Goal: Information Seeking & Learning: Learn about a topic

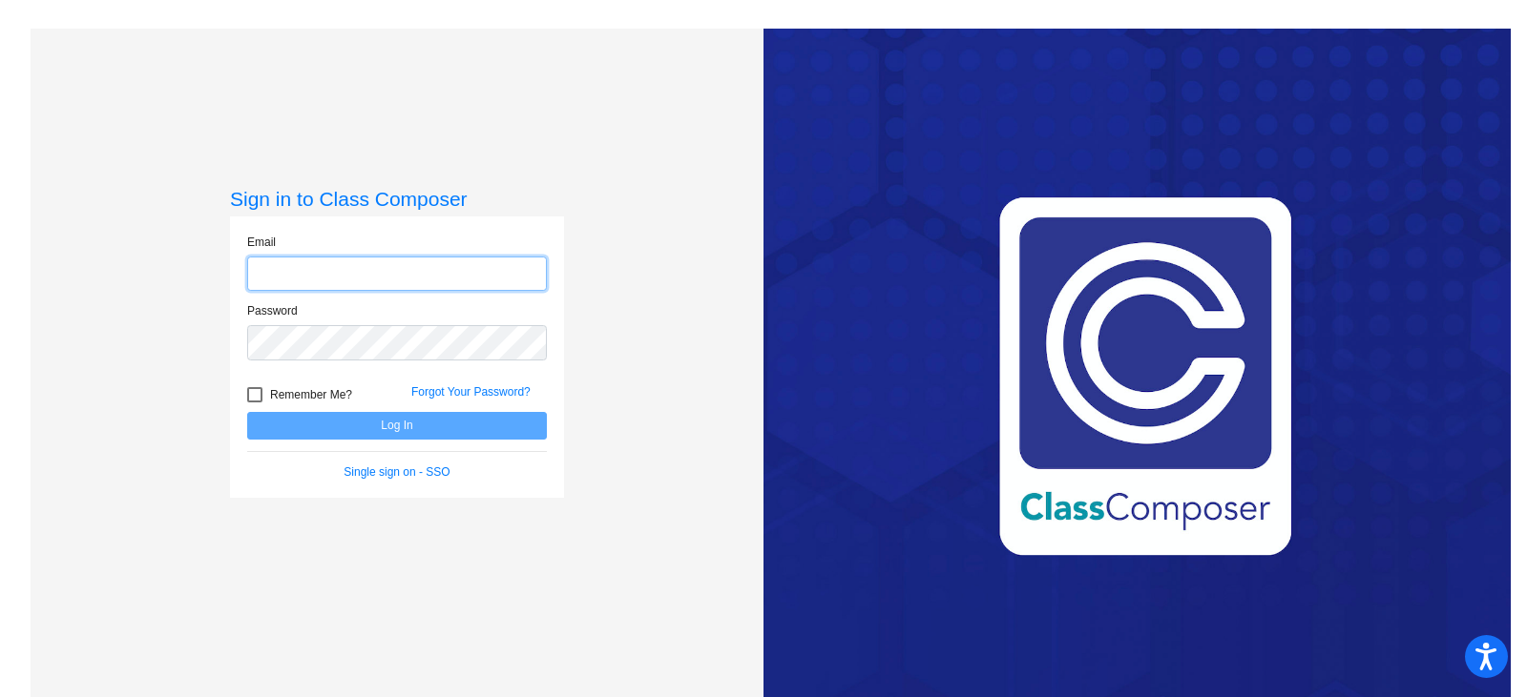
type input "[EMAIL_ADDRESS][DOMAIN_NAME]"
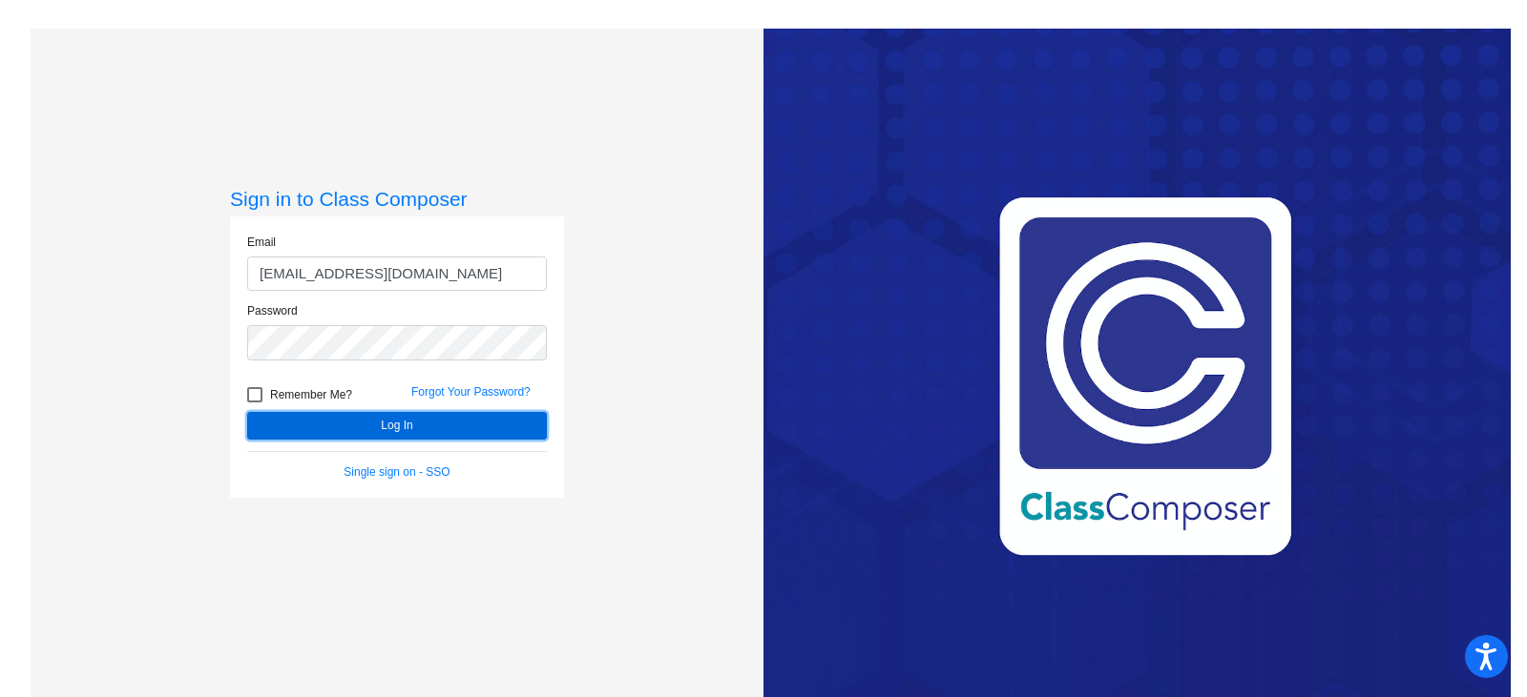
click at [464, 426] on button "Log In" at bounding box center [397, 426] width 300 height 28
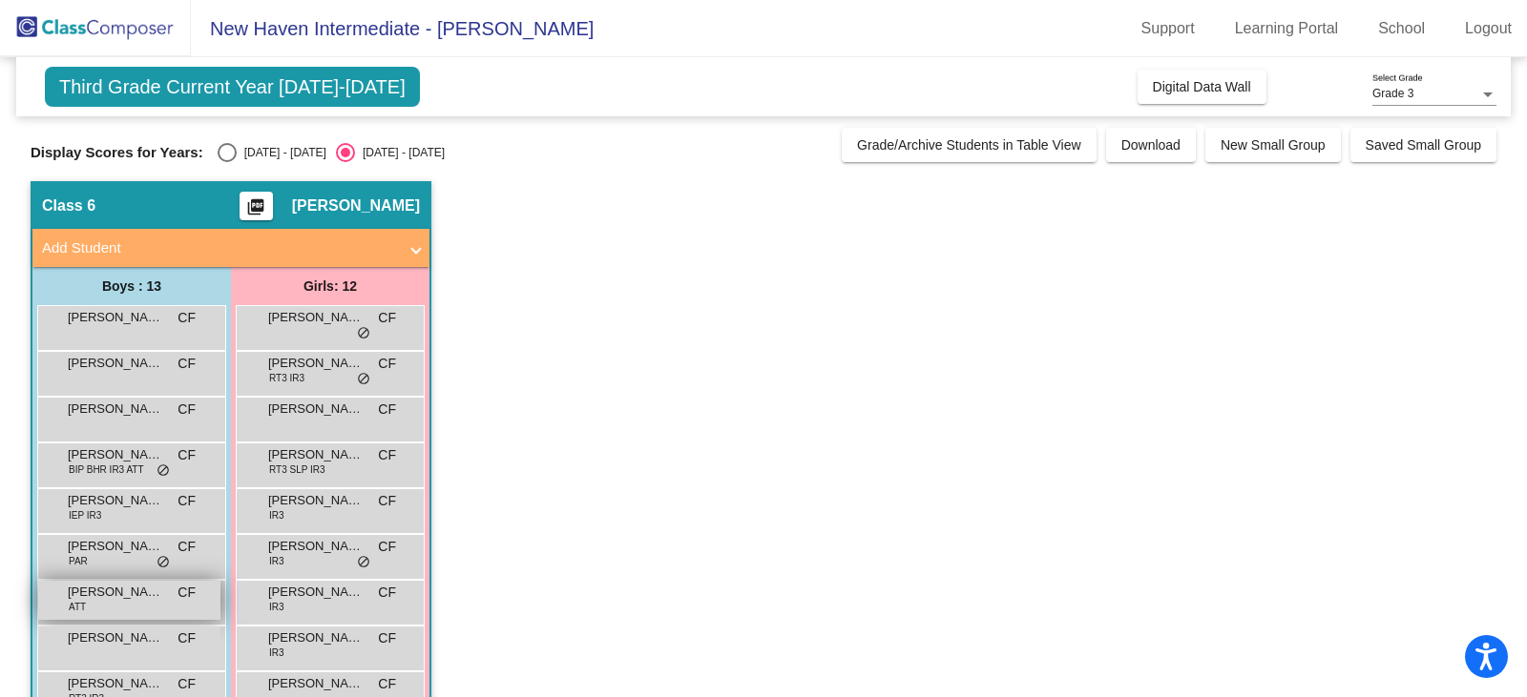
click at [141, 606] on div "[PERSON_NAME] ATT CF lock do_not_disturb_alt" at bounding box center [129, 600] width 182 height 39
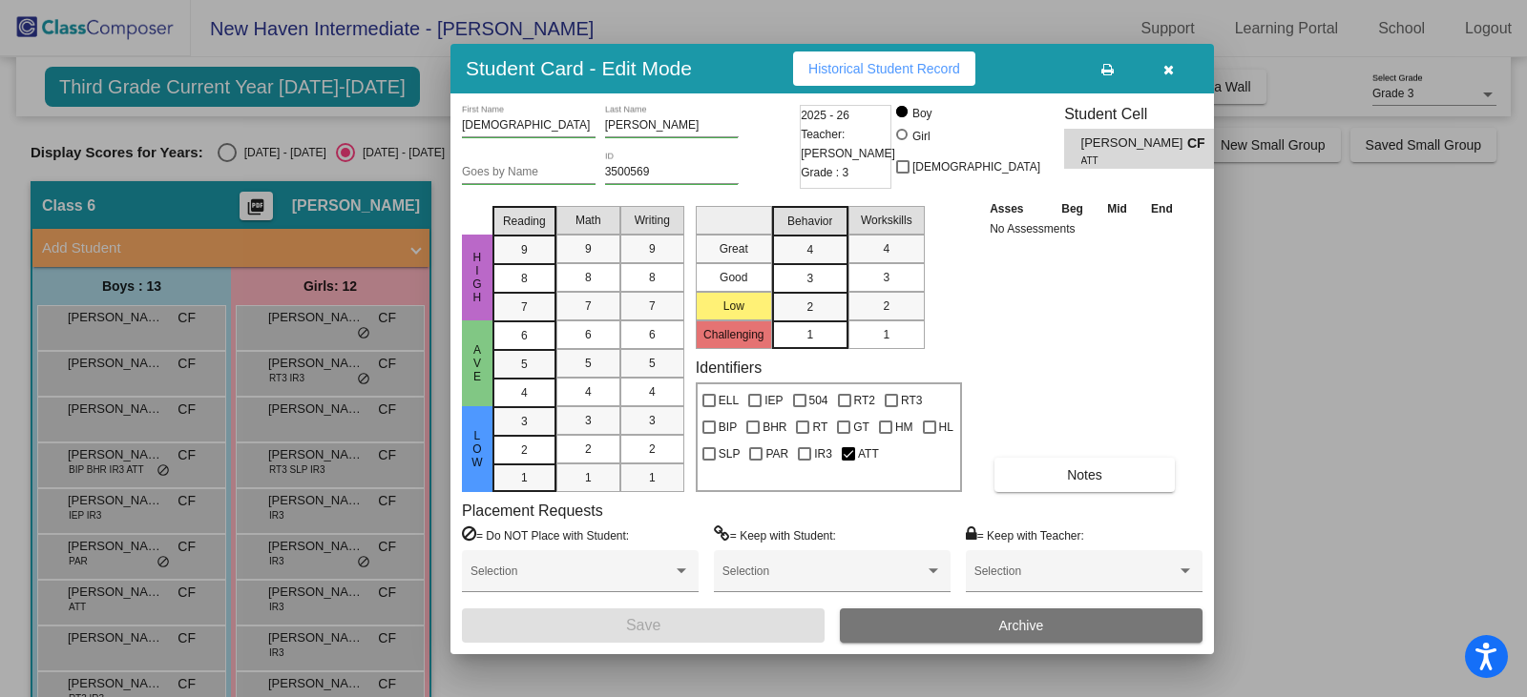
click at [1174, 67] on button "button" at bounding box center [1167, 69] width 61 height 34
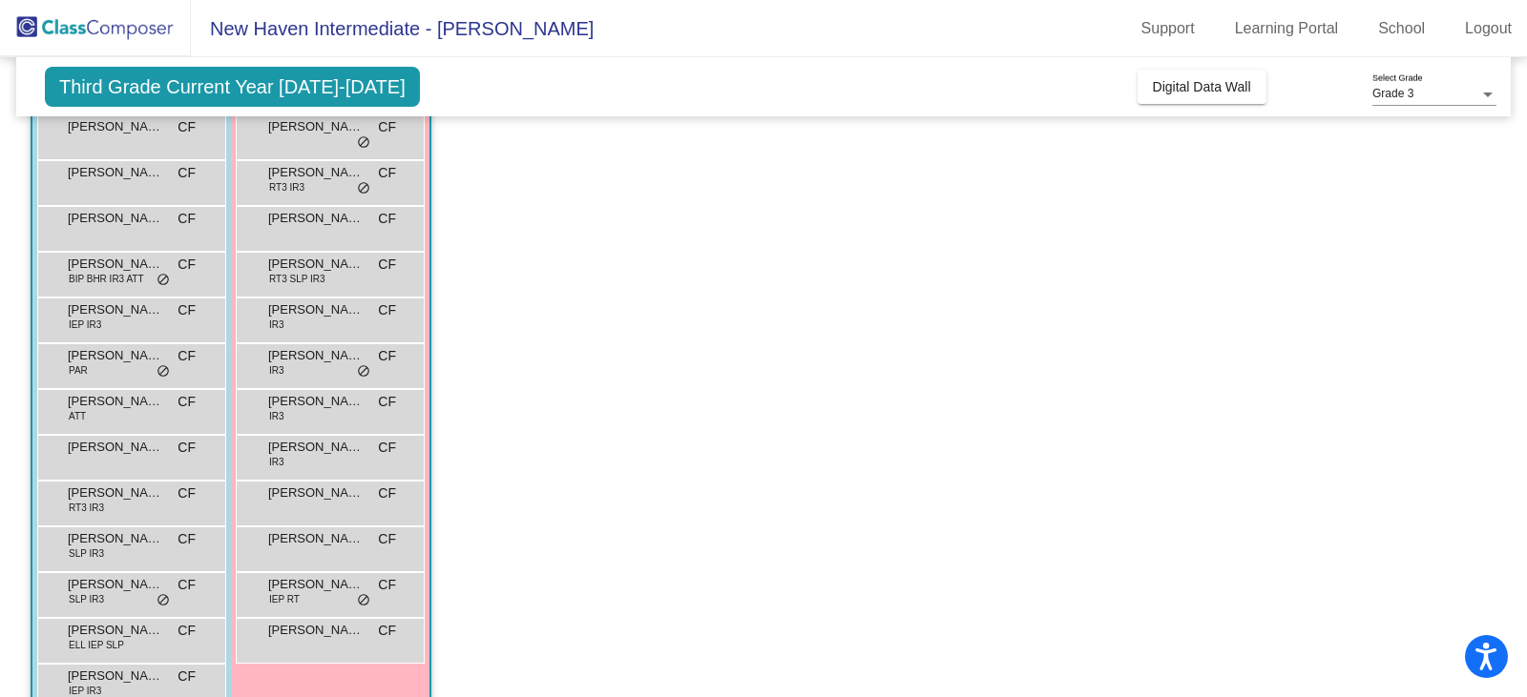
scroll to position [234, 0]
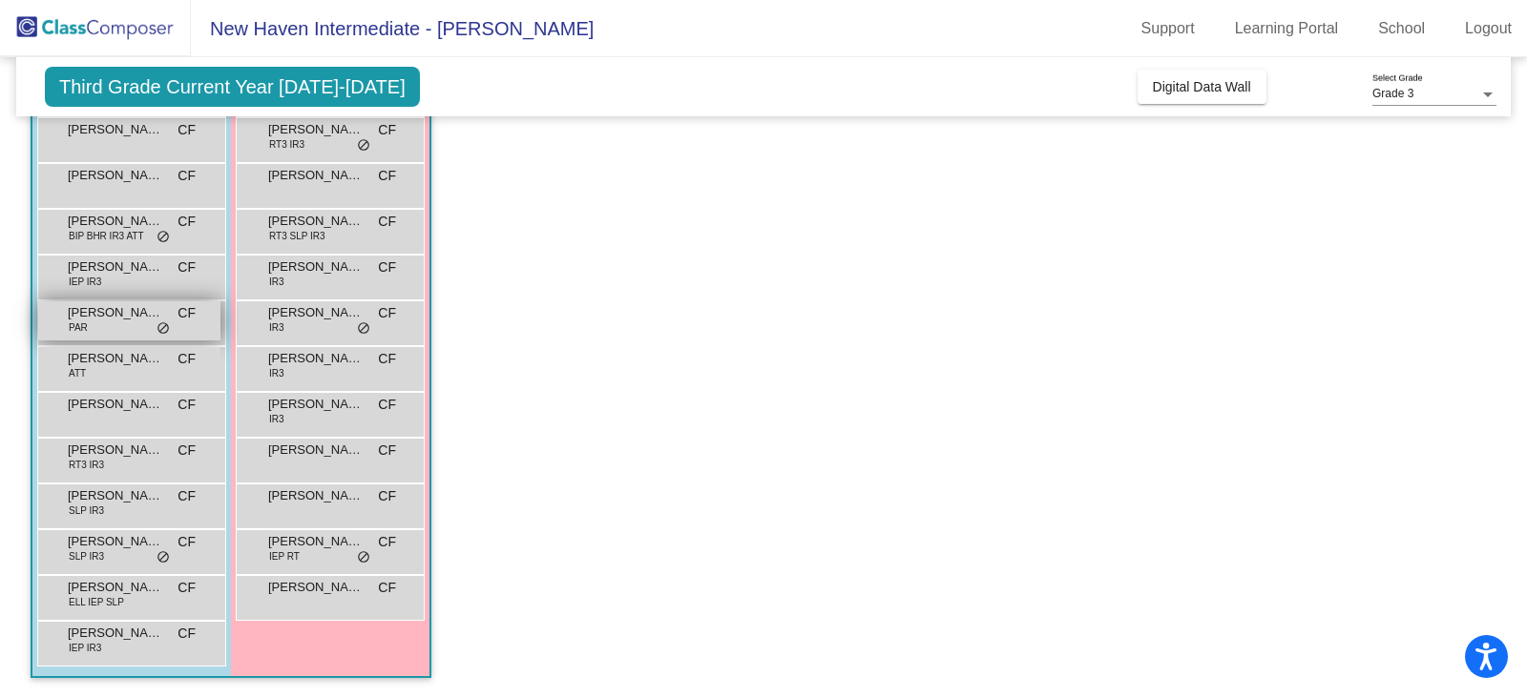
click at [140, 324] on div "[PERSON_NAME] Cash PAR CF lock do_not_disturb_alt" at bounding box center [129, 320] width 182 height 39
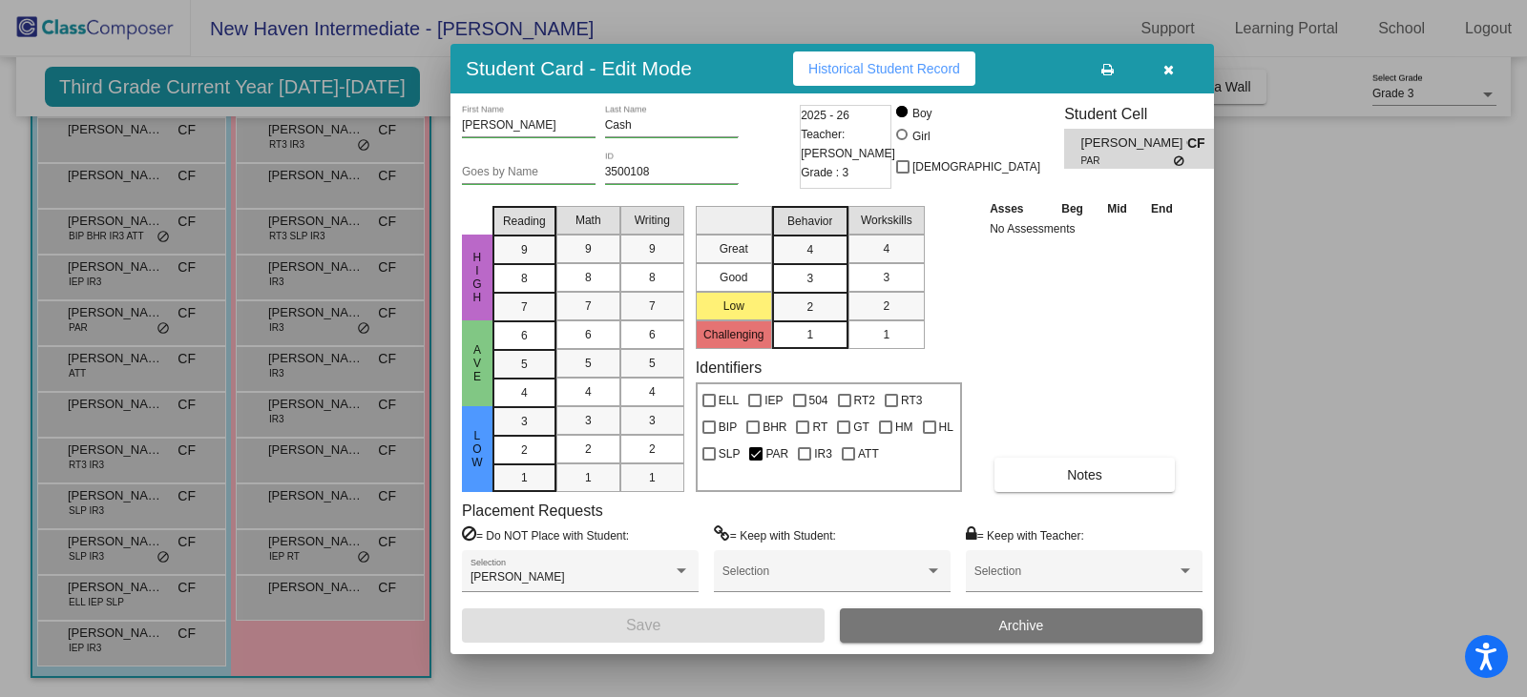
click at [1173, 73] on icon "button" at bounding box center [1168, 69] width 10 height 13
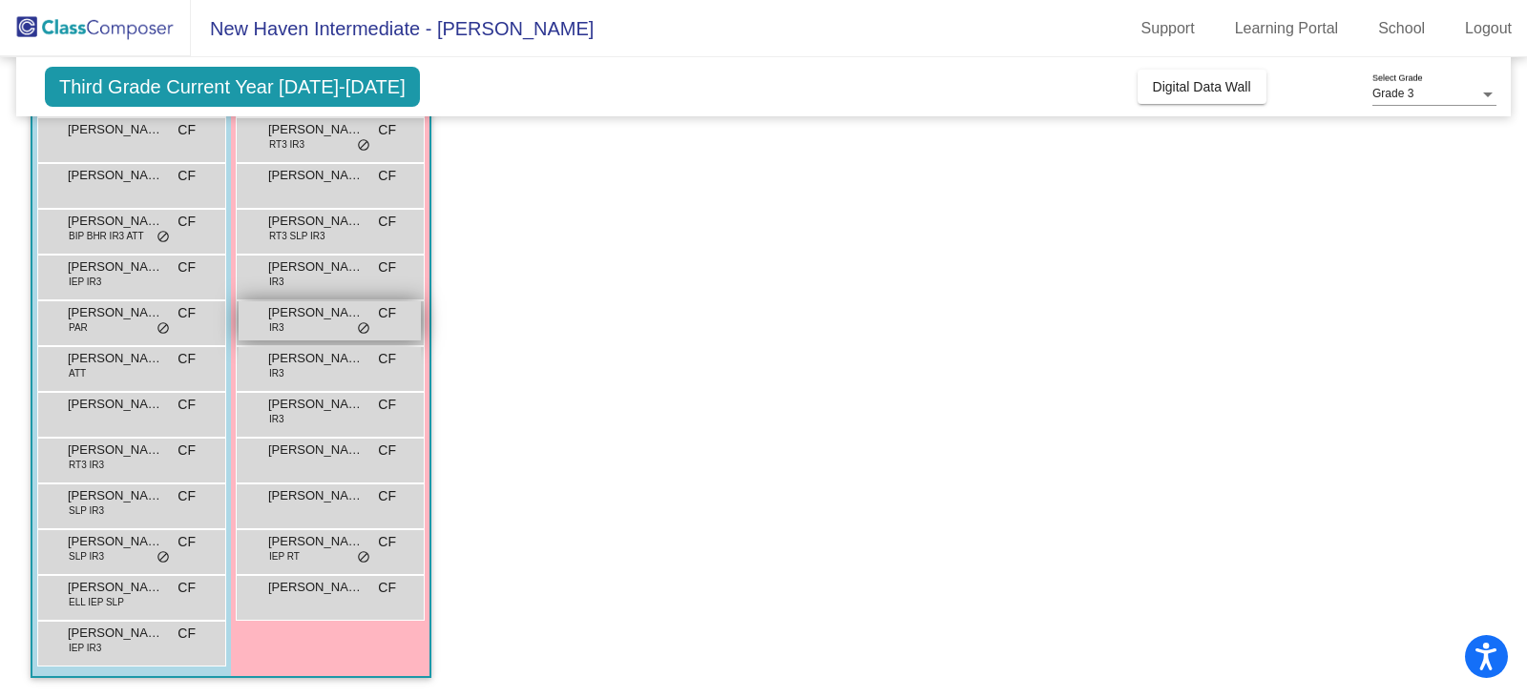
click at [312, 310] on span "[PERSON_NAME]" at bounding box center [315, 312] width 95 height 19
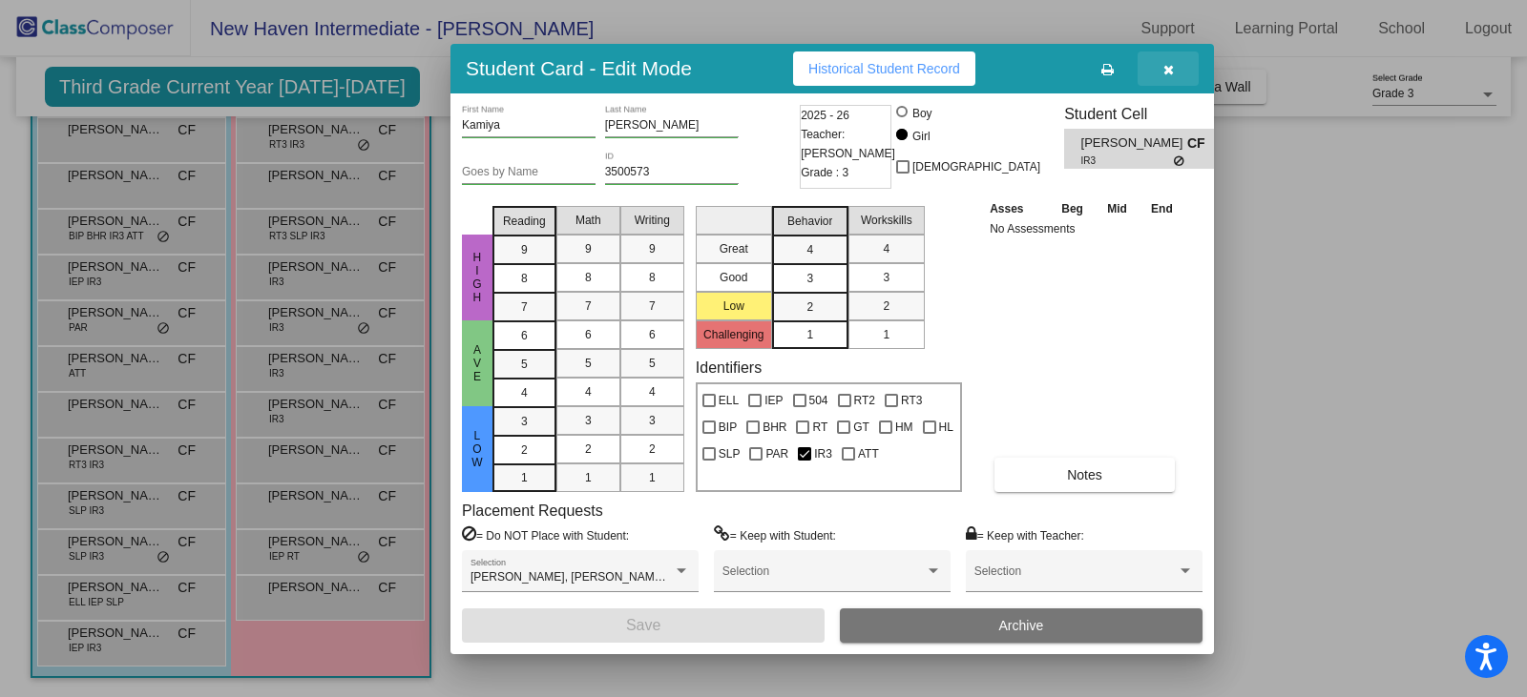
click at [1171, 56] on button "button" at bounding box center [1167, 69] width 61 height 34
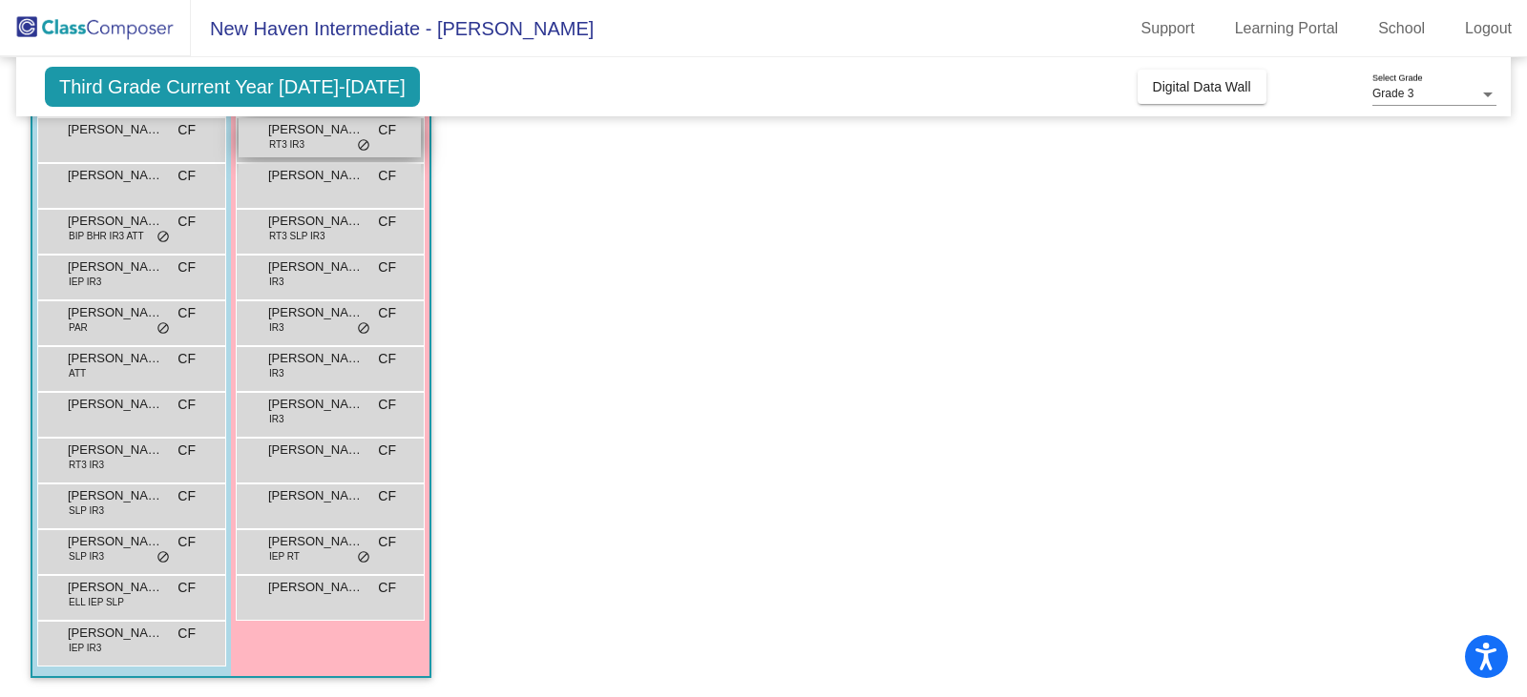
click at [360, 135] on span "[PERSON_NAME]" at bounding box center [315, 129] width 95 height 19
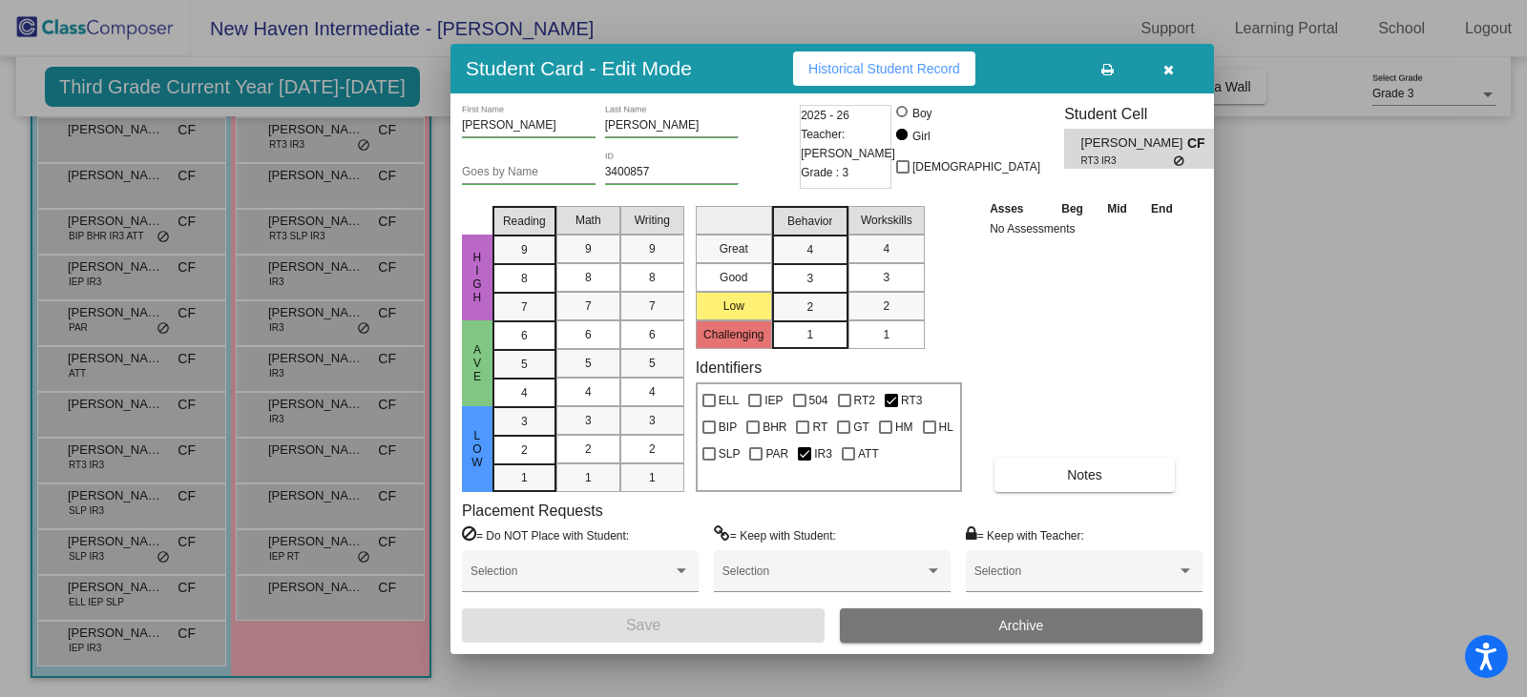
click at [1174, 161] on icon at bounding box center [1180, 161] width 12 height 11
click at [553, 571] on span at bounding box center [571, 577] width 202 height 13
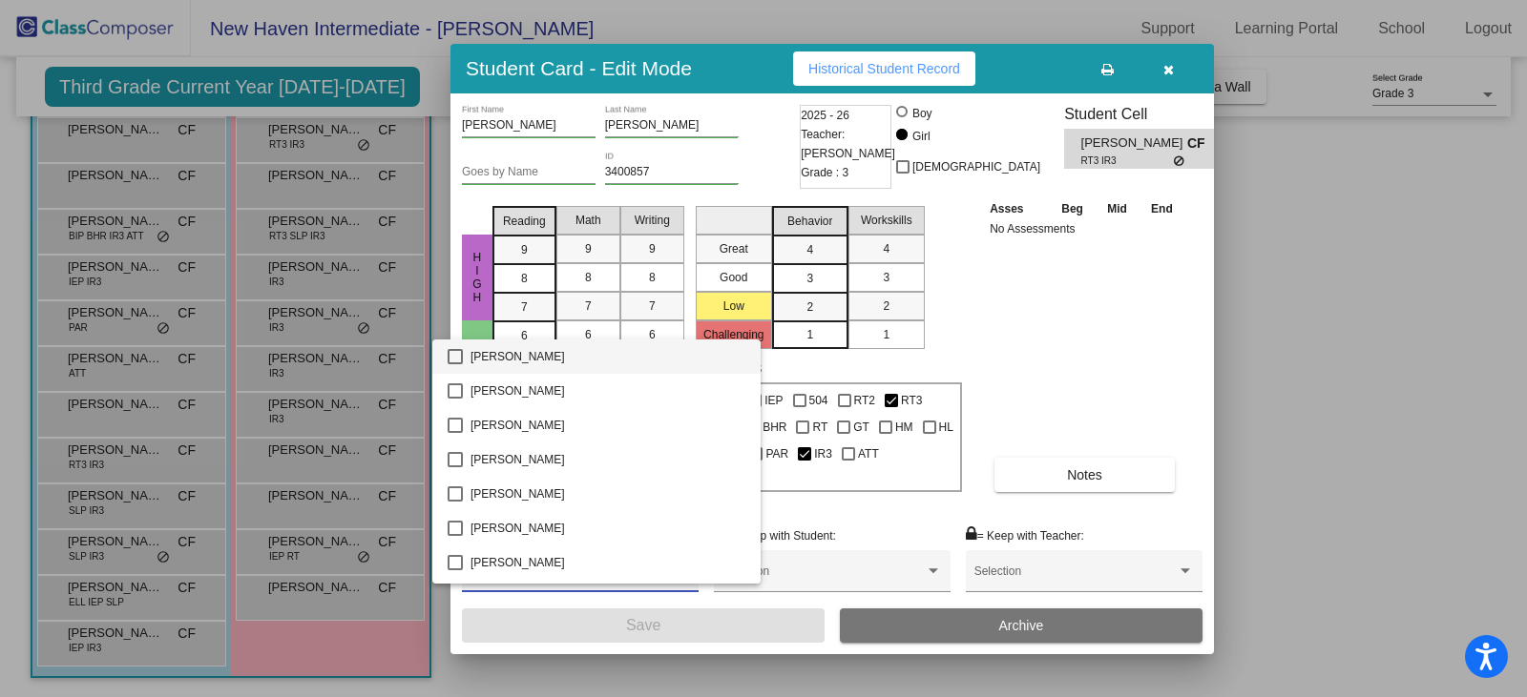
click at [1065, 339] on div at bounding box center [763, 348] width 1527 height 697
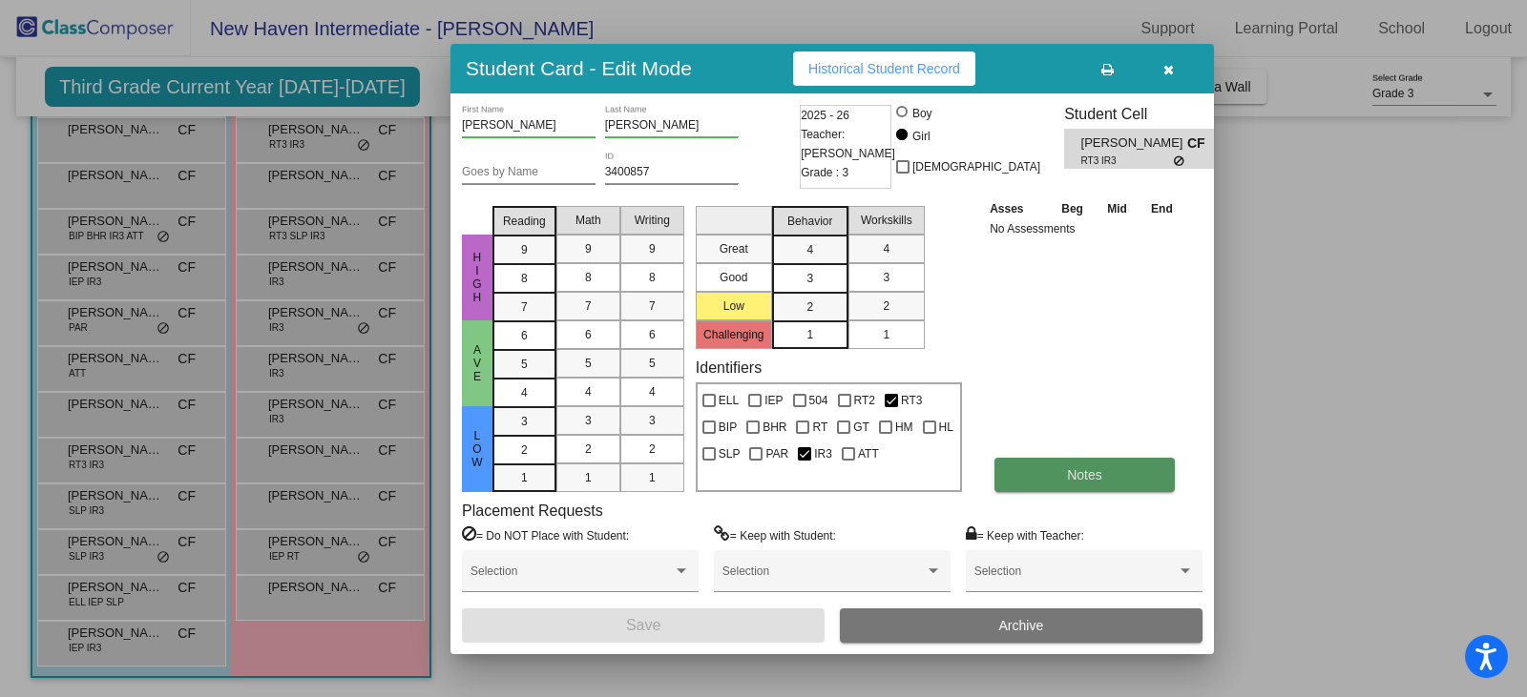
click at [1080, 475] on span "Notes" at bounding box center [1084, 474] width 35 height 15
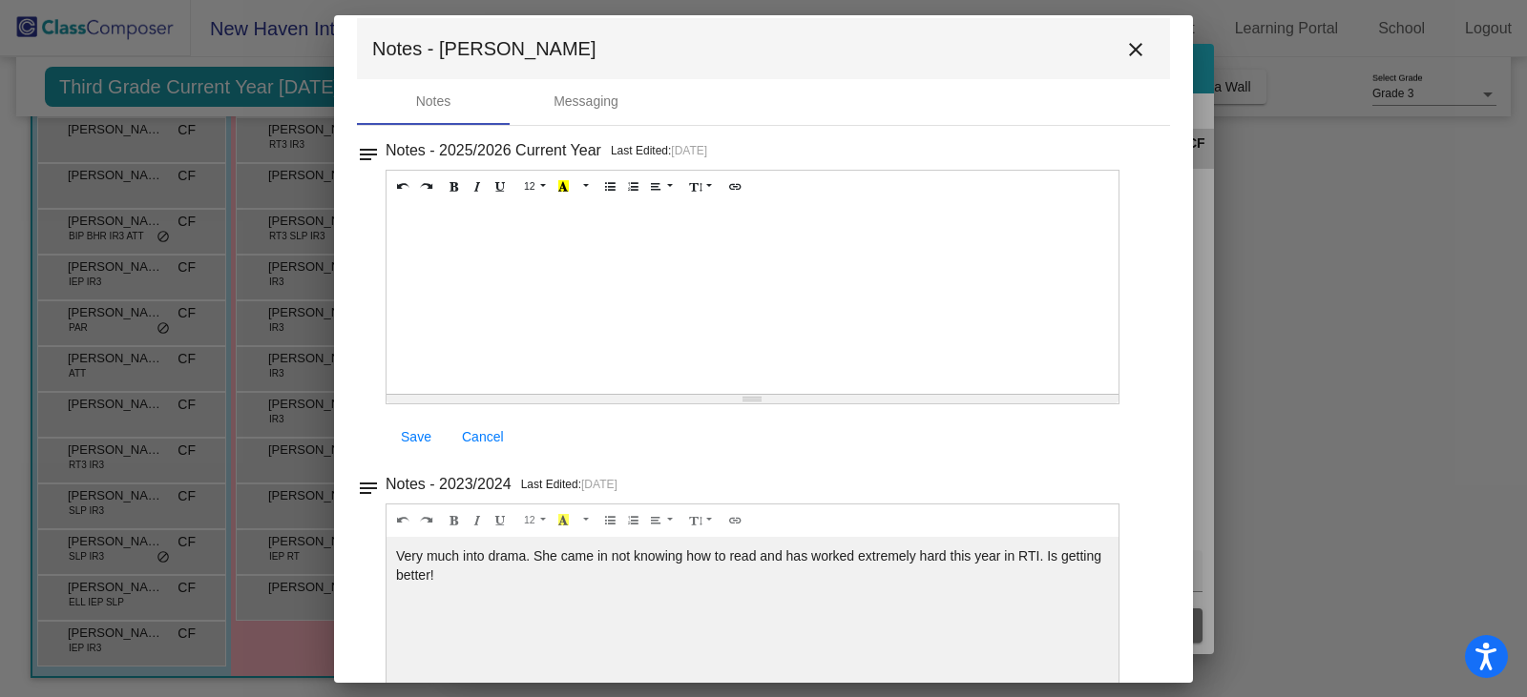
scroll to position [3, 0]
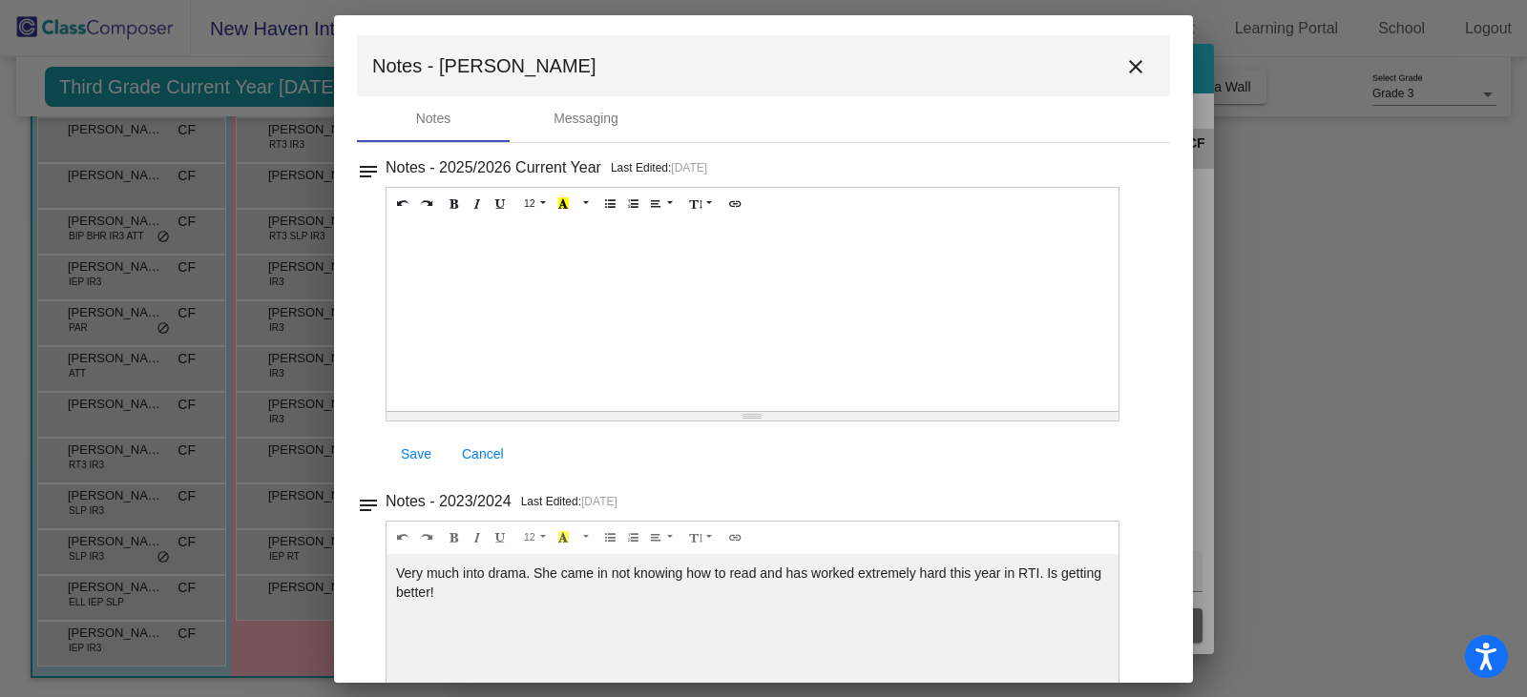
click at [1129, 65] on mat-icon "close" at bounding box center [1135, 66] width 23 height 23
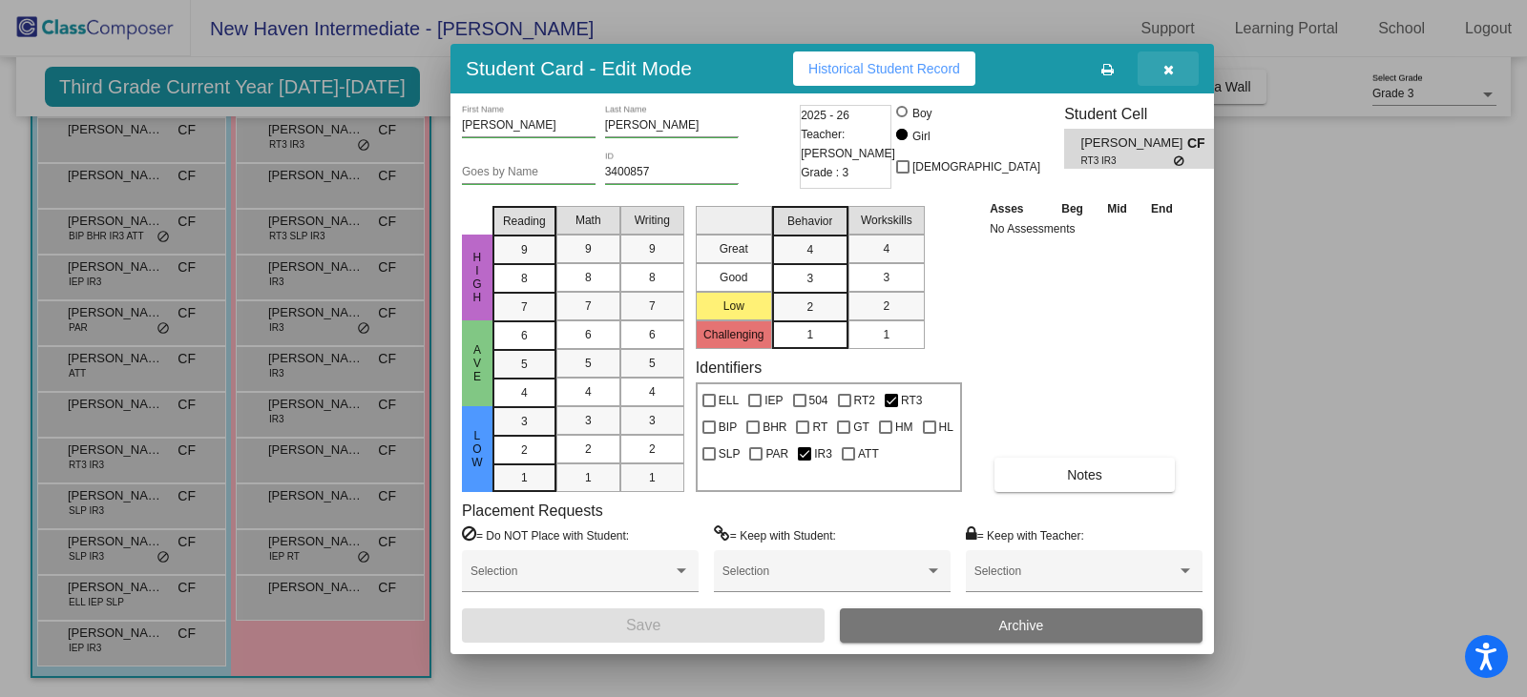
click at [1168, 75] on span "button" at bounding box center [1168, 68] width 10 height 15
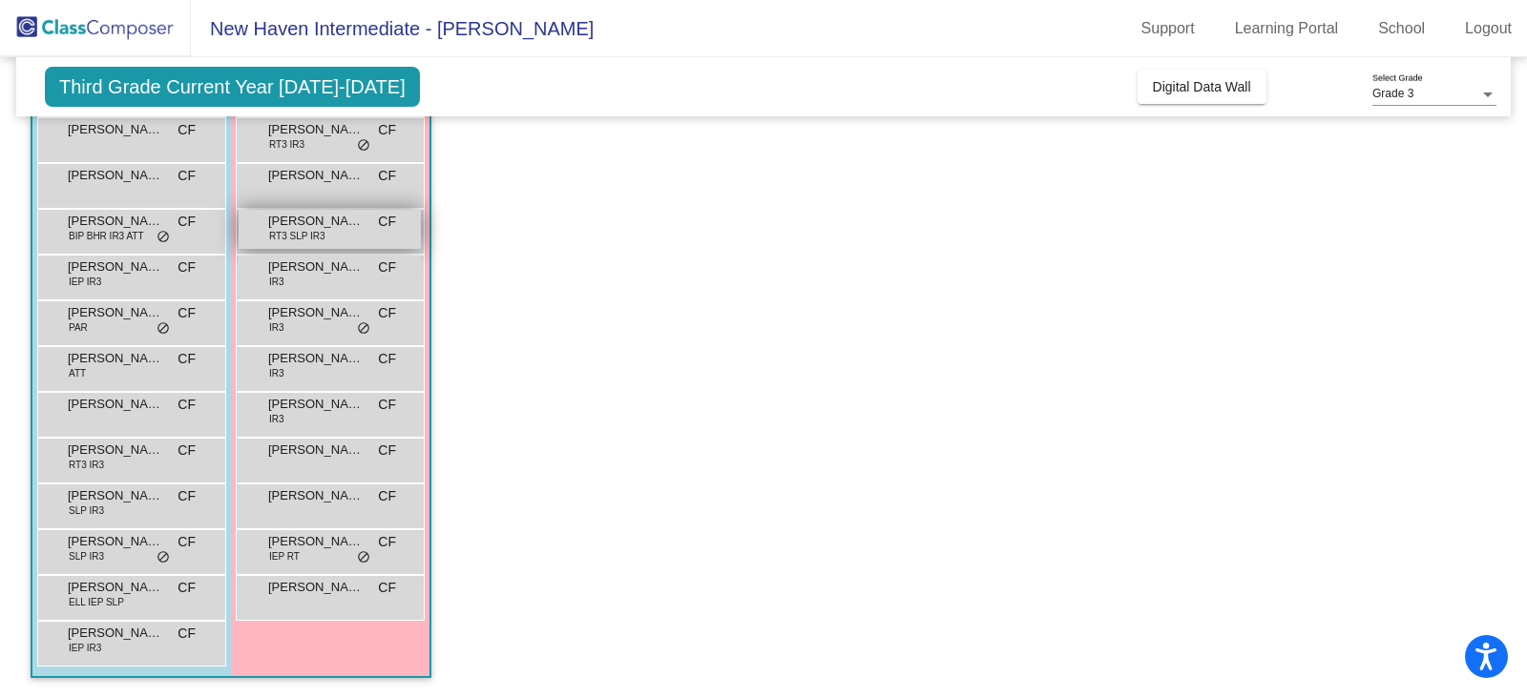
click at [330, 230] on span "[PERSON_NAME]" at bounding box center [315, 221] width 95 height 19
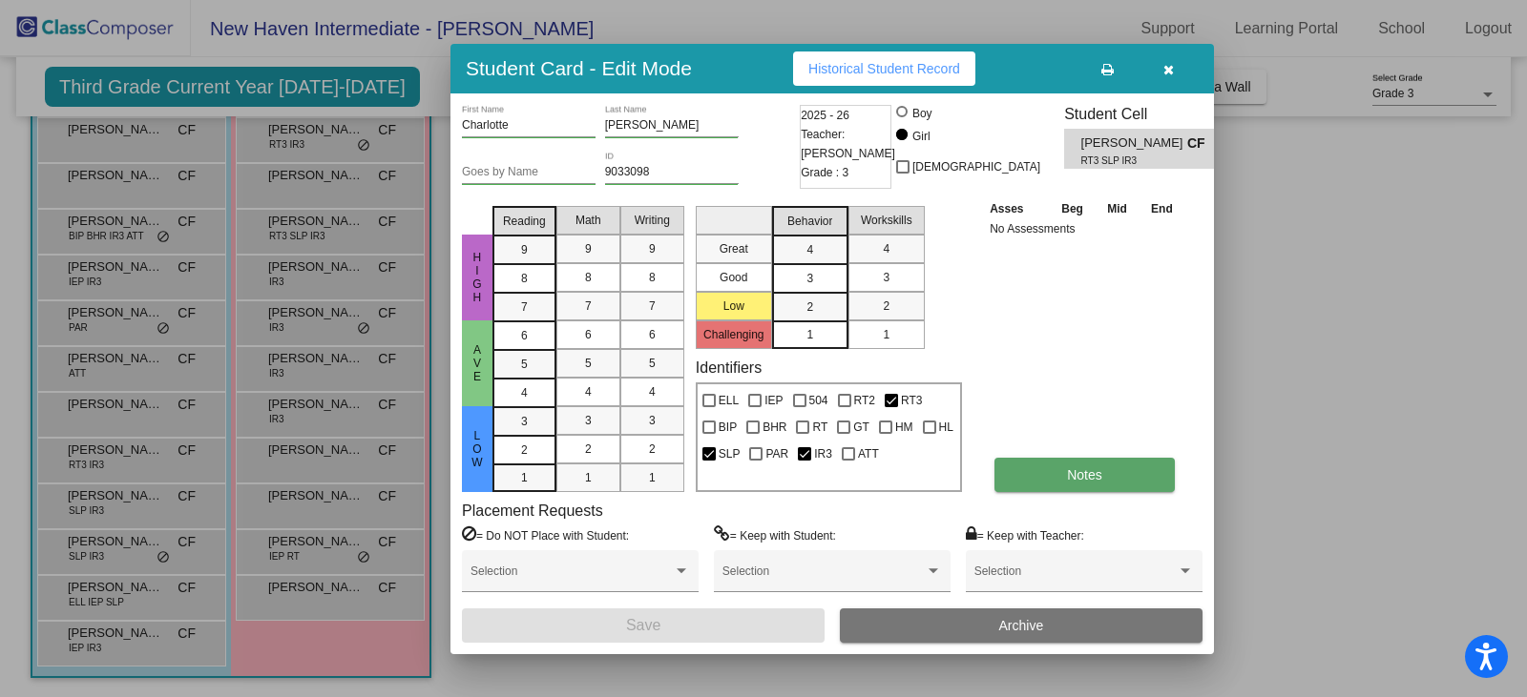
click at [1046, 483] on button "Notes" at bounding box center [1084, 475] width 180 height 34
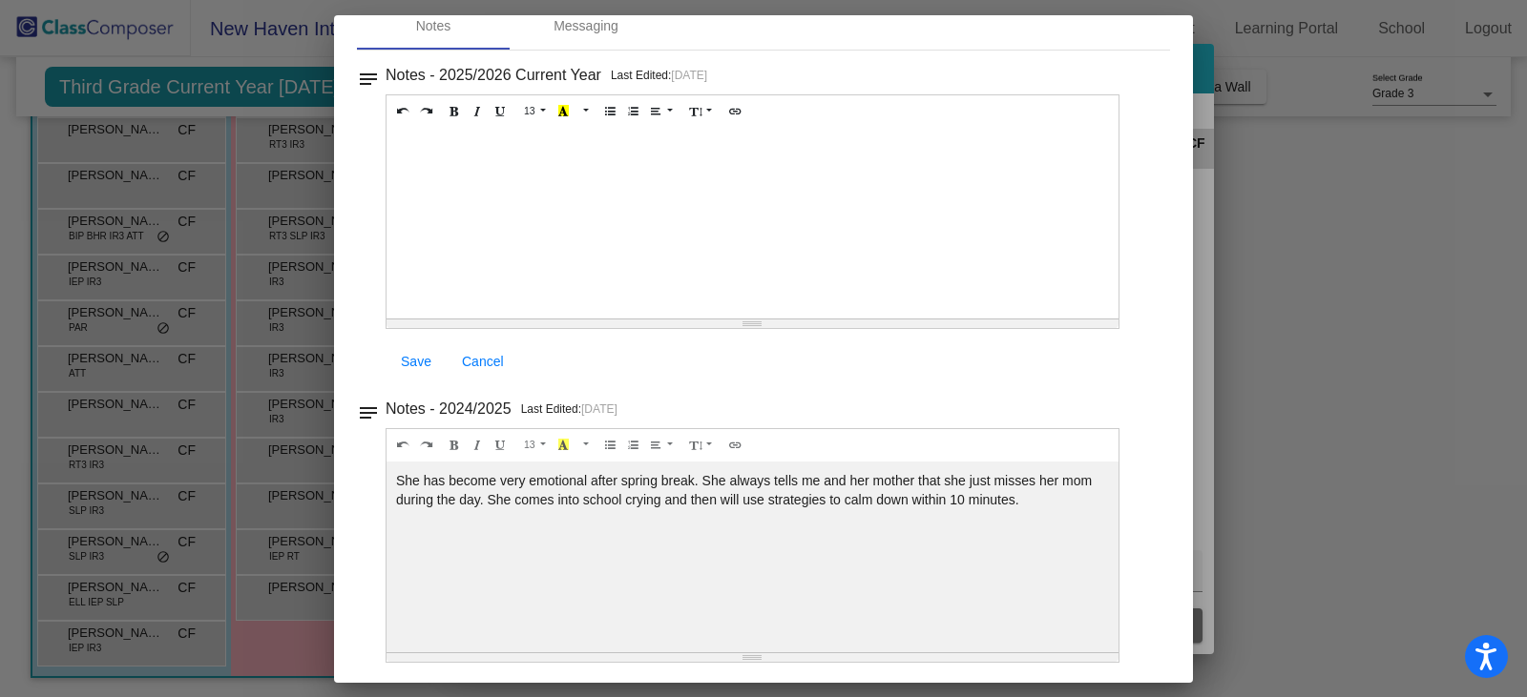
scroll to position [0, 0]
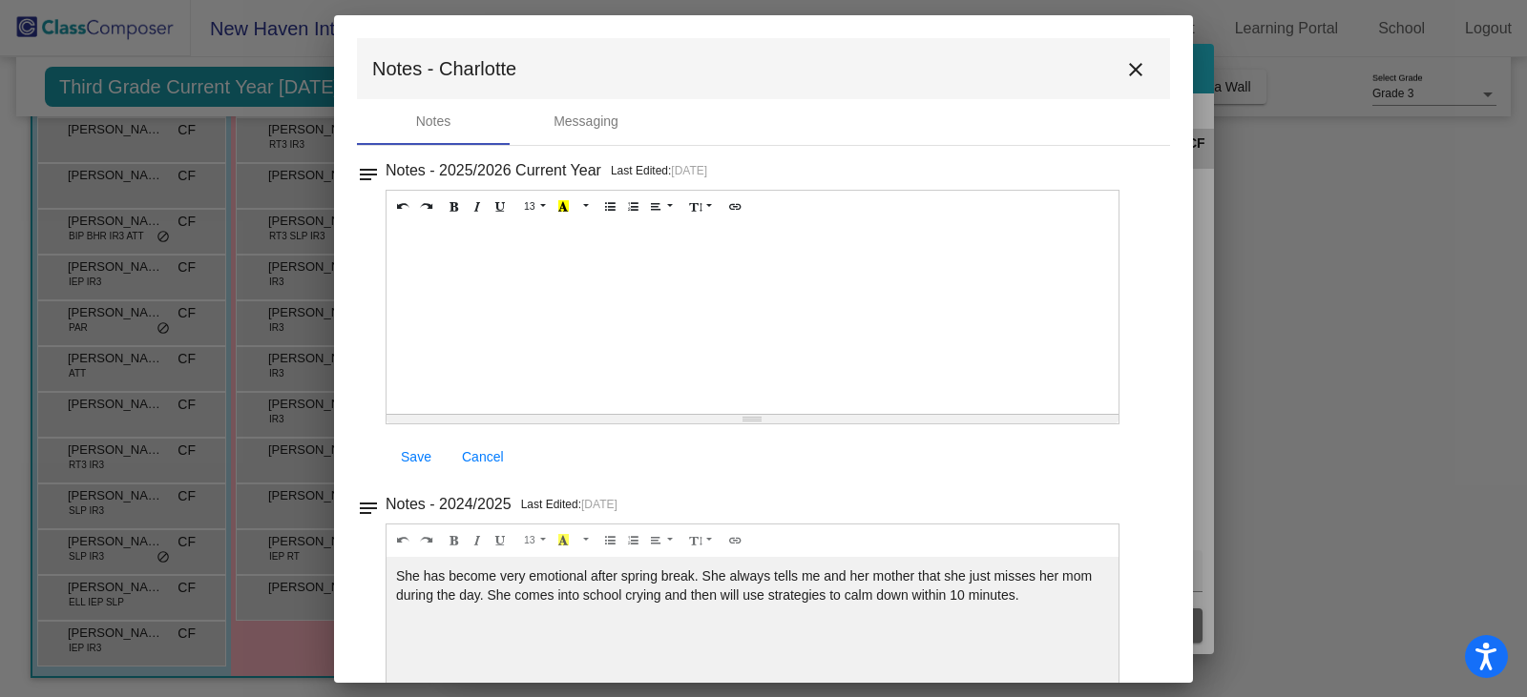
click at [1130, 69] on mat-icon "close" at bounding box center [1135, 69] width 23 height 23
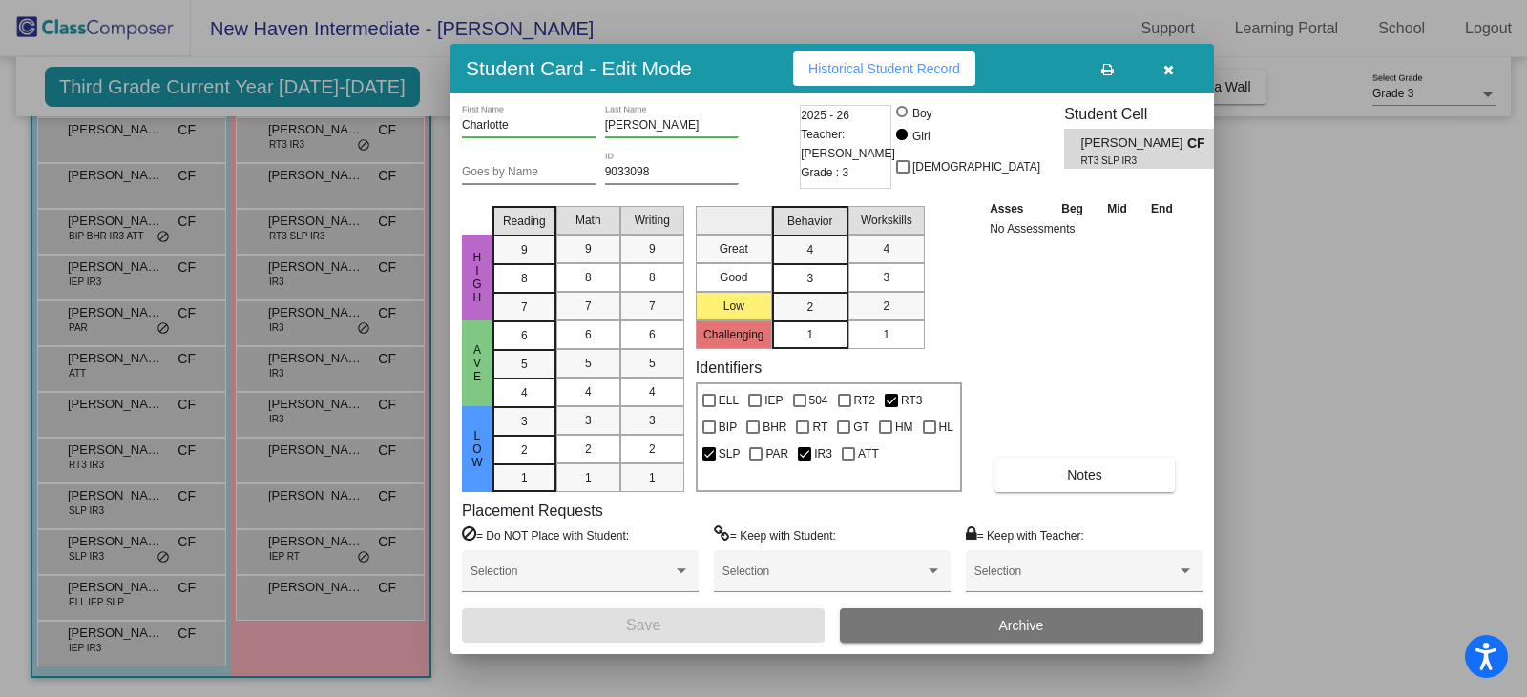
click at [1172, 65] on icon "button" at bounding box center [1168, 69] width 10 height 13
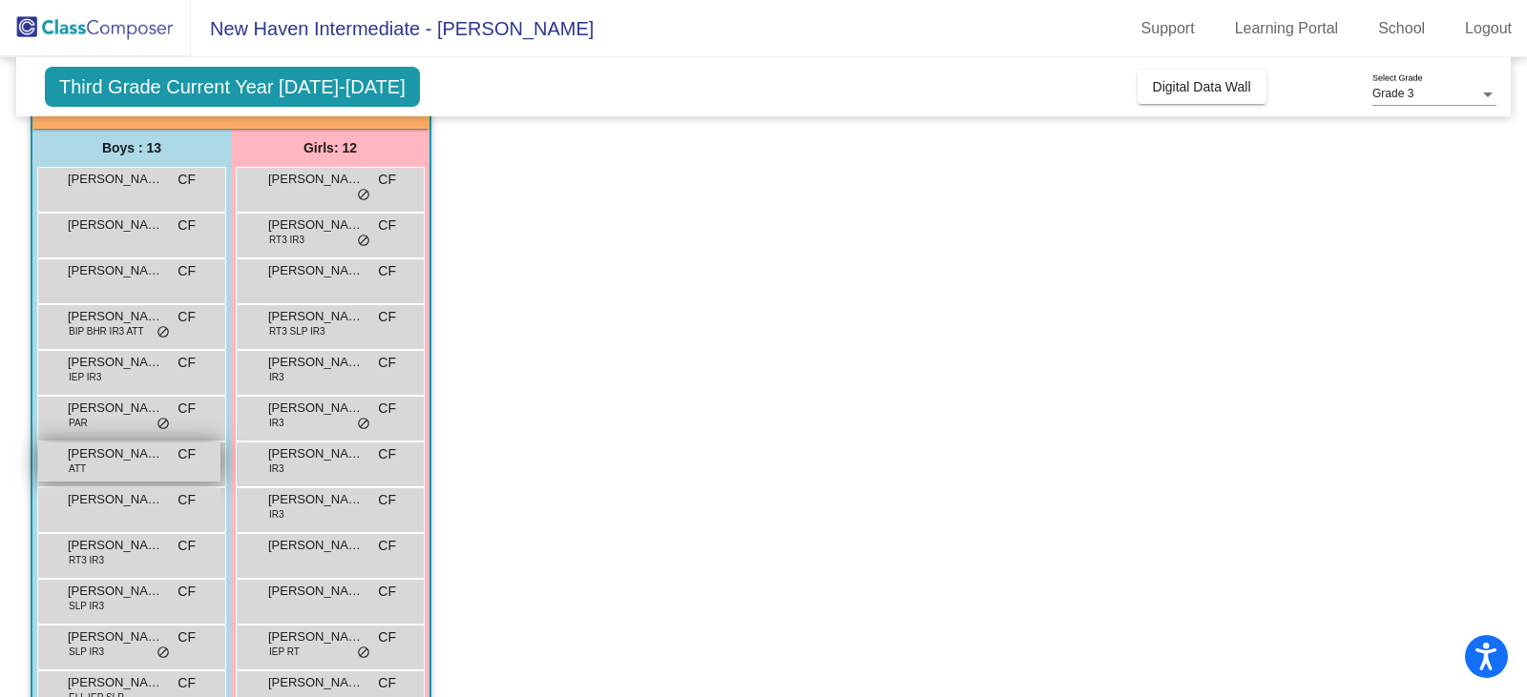
scroll to position [234, 0]
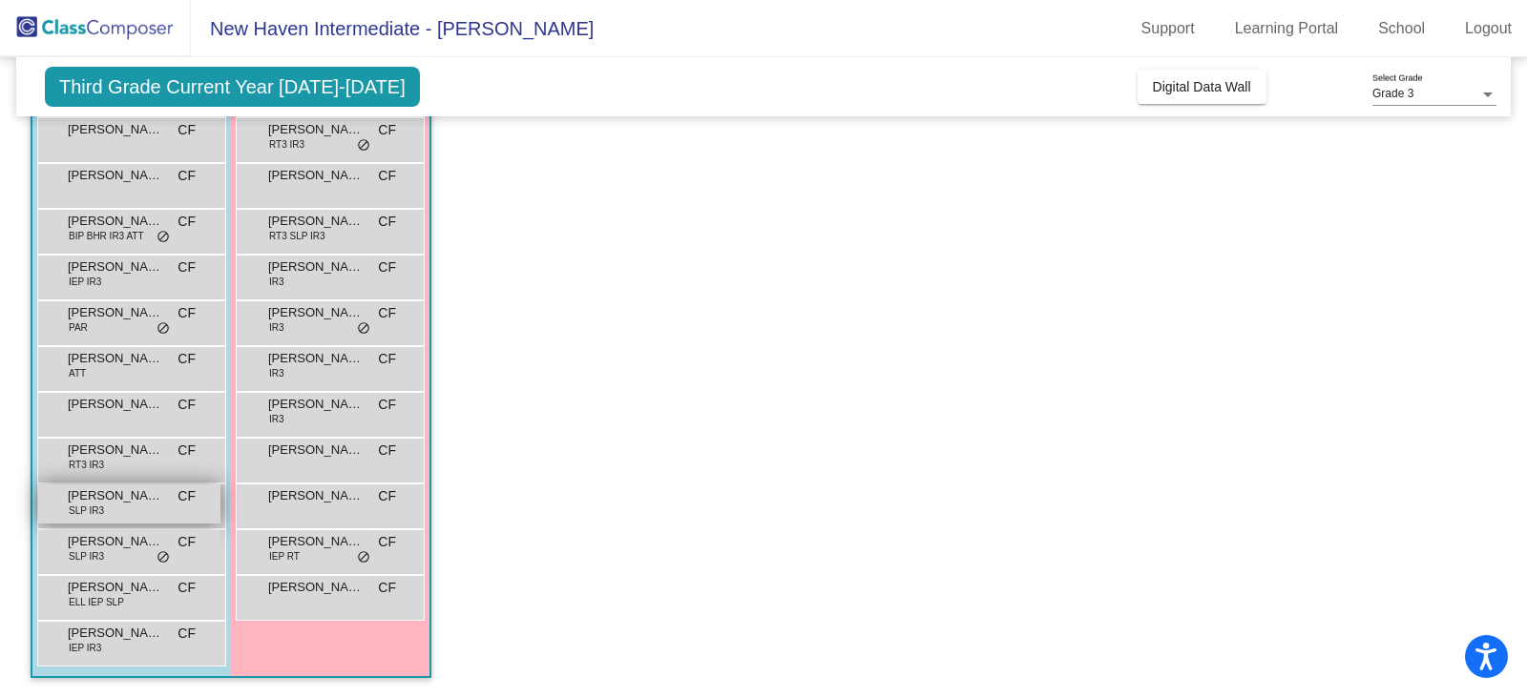
click at [125, 505] on span "[PERSON_NAME]" at bounding box center [115, 496] width 95 height 19
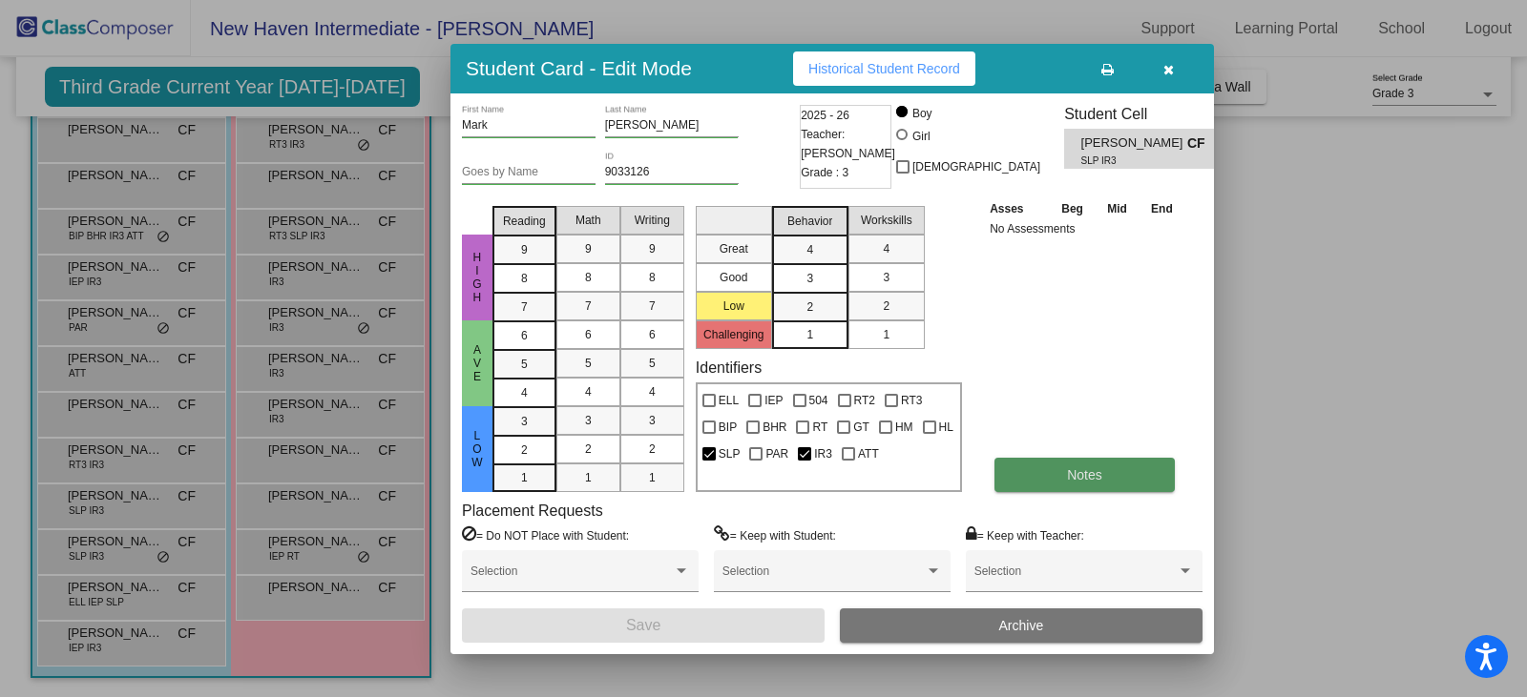
click at [1062, 467] on button "Notes" at bounding box center [1084, 475] width 180 height 34
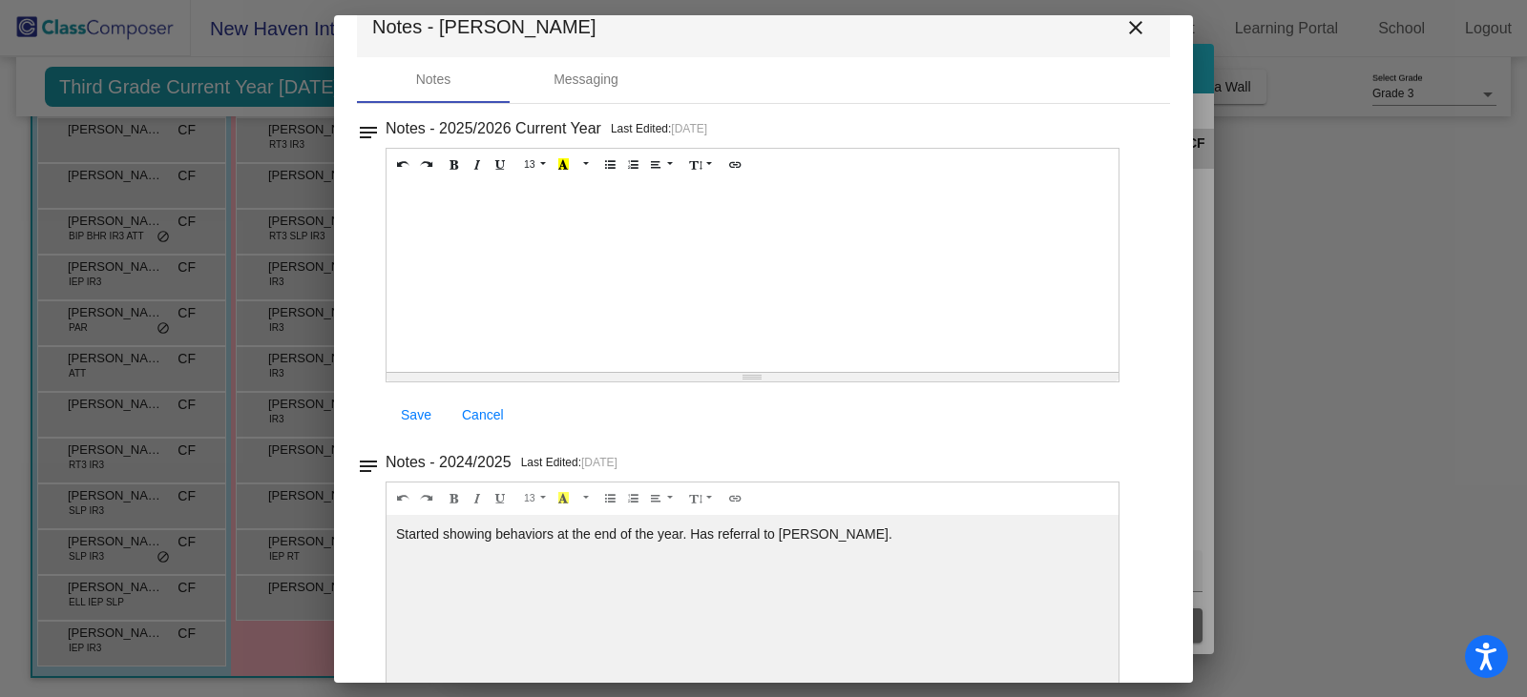
scroll to position [0, 0]
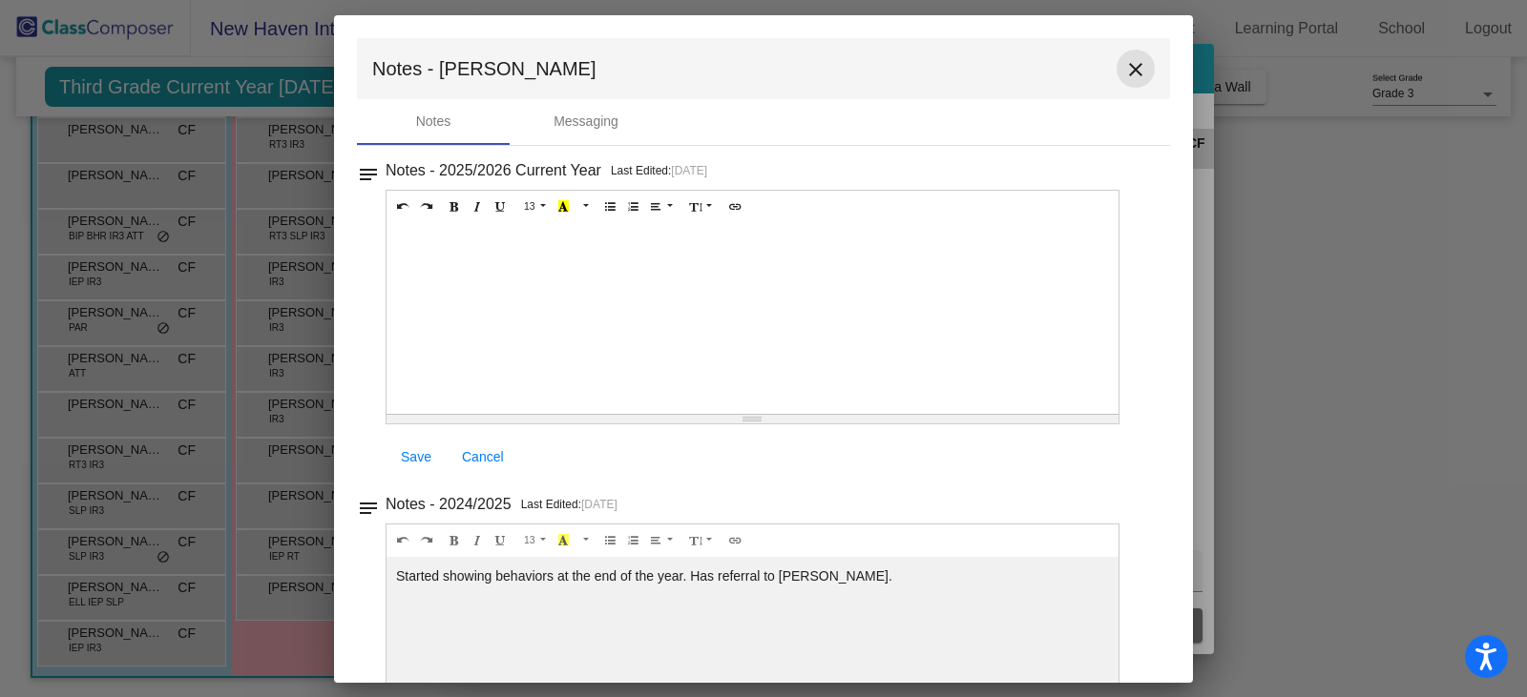
click at [1132, 71] on mat-icon "close" at bounding box center [1135, 69] width 23 height 23
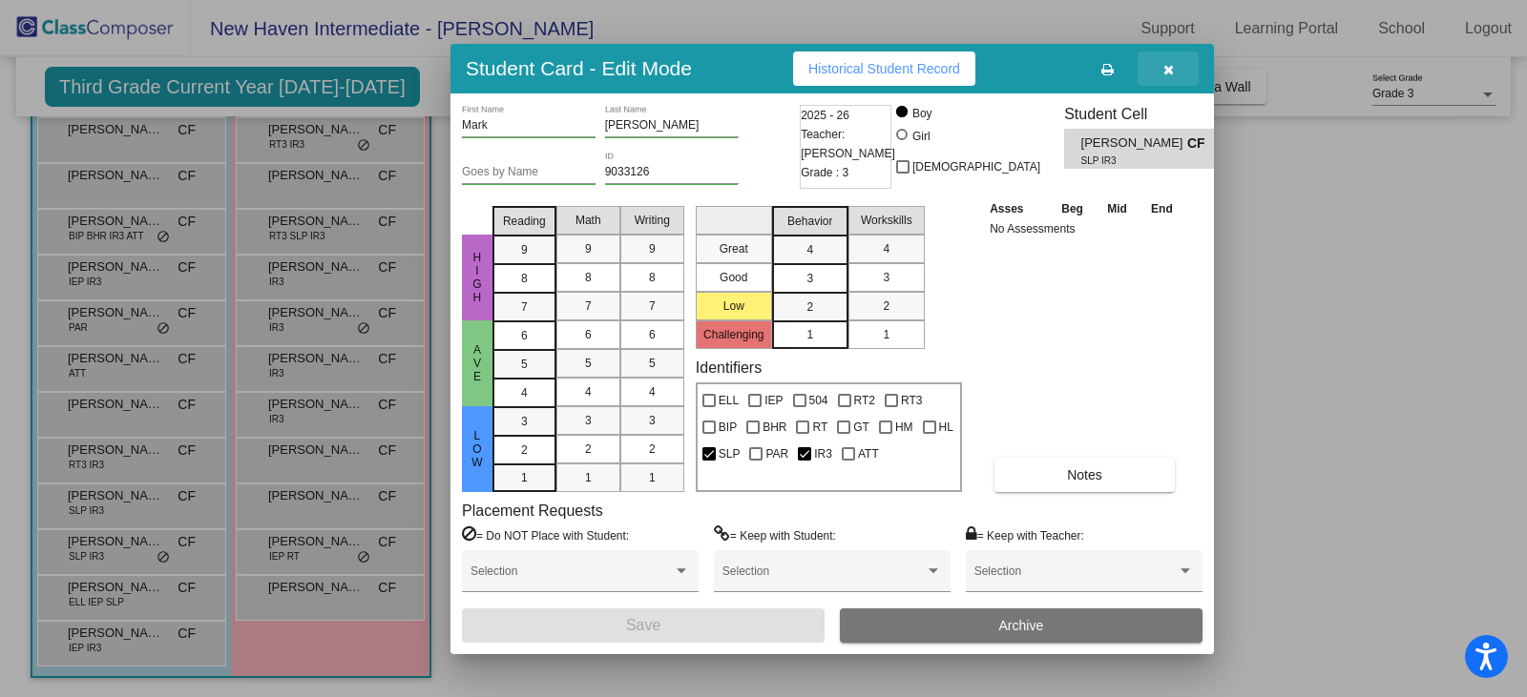
click at [1173, 67] on icon "button" at bounding box center [1168, 69] width 10 height 13
